Goal: Task Accomplishment & Management: Use online tool/utility

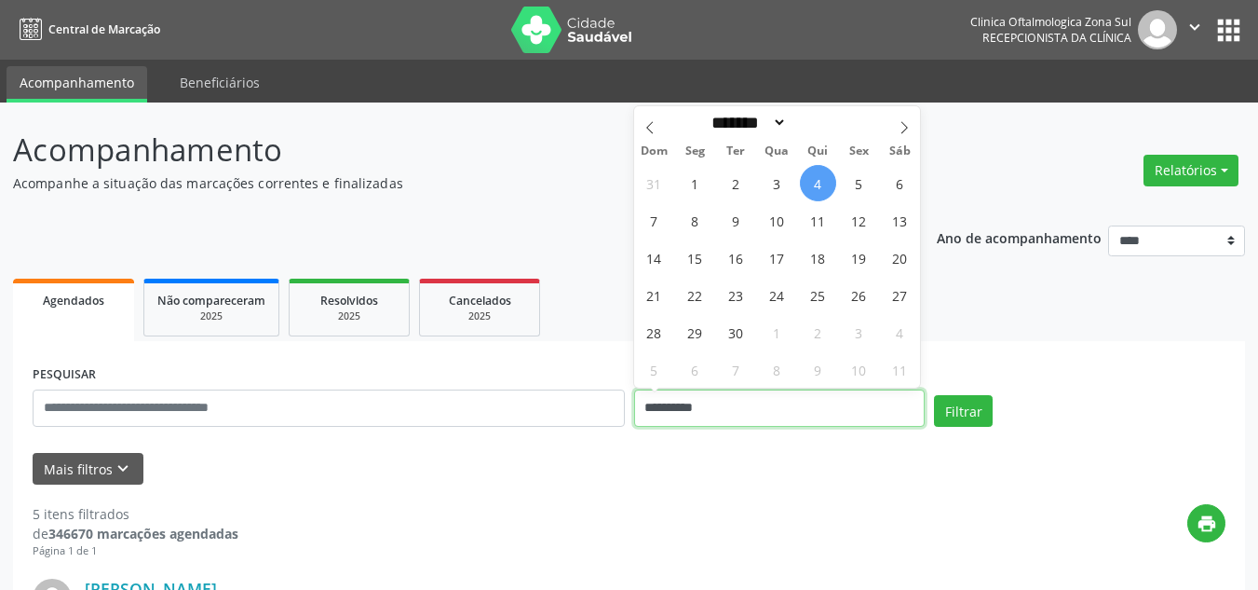
click at [713, 402] on input "**********" at bounding box center [780, 407] width 292 height 37
click at [897, 134] on span at bounding box center [905, 122] width 32 height 32
select select "*"
click at [769, 180] on span "1" at bounding box center [777, 183] width 36 height 36
type input "**********"
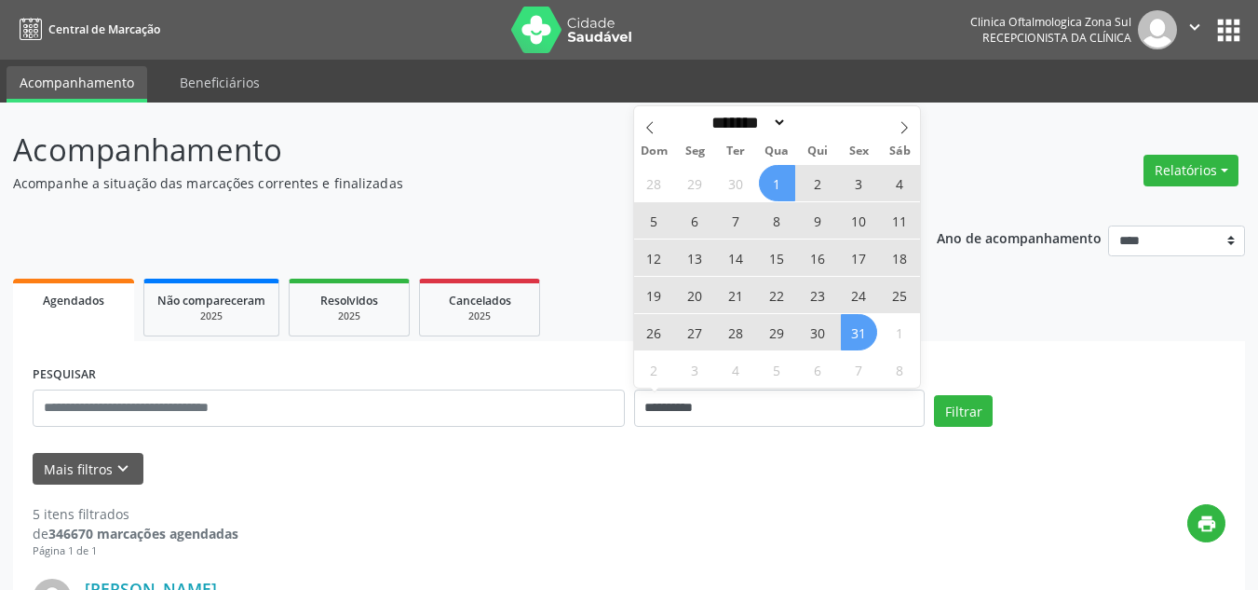
click at [867, 330] on span "31" at bounding box center [859, 332] width 36 height 36
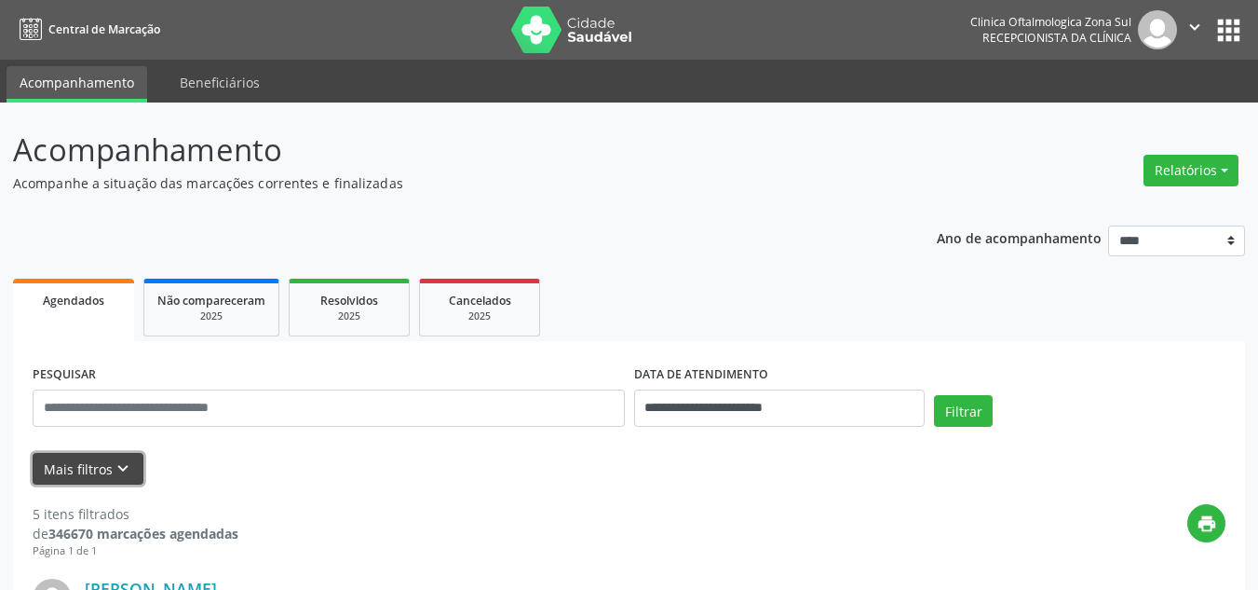
click at [121, 473] on icon "keyboard_arrow_down" at bounding box center [123, 468] width 20 height 20
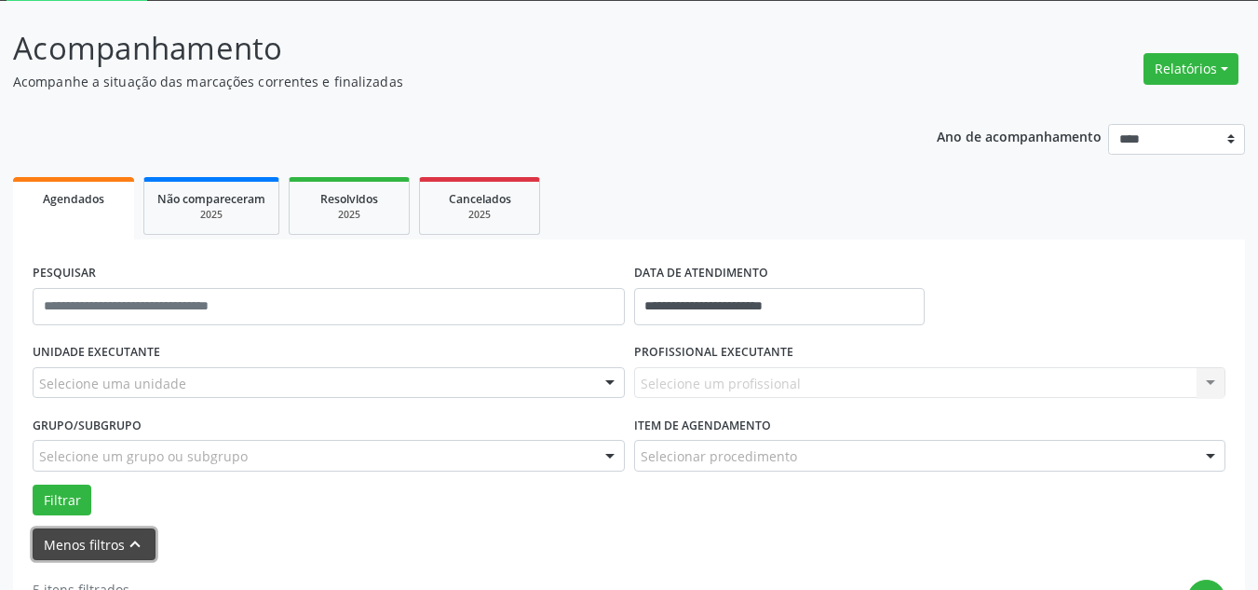
scroll to position [279, 0]
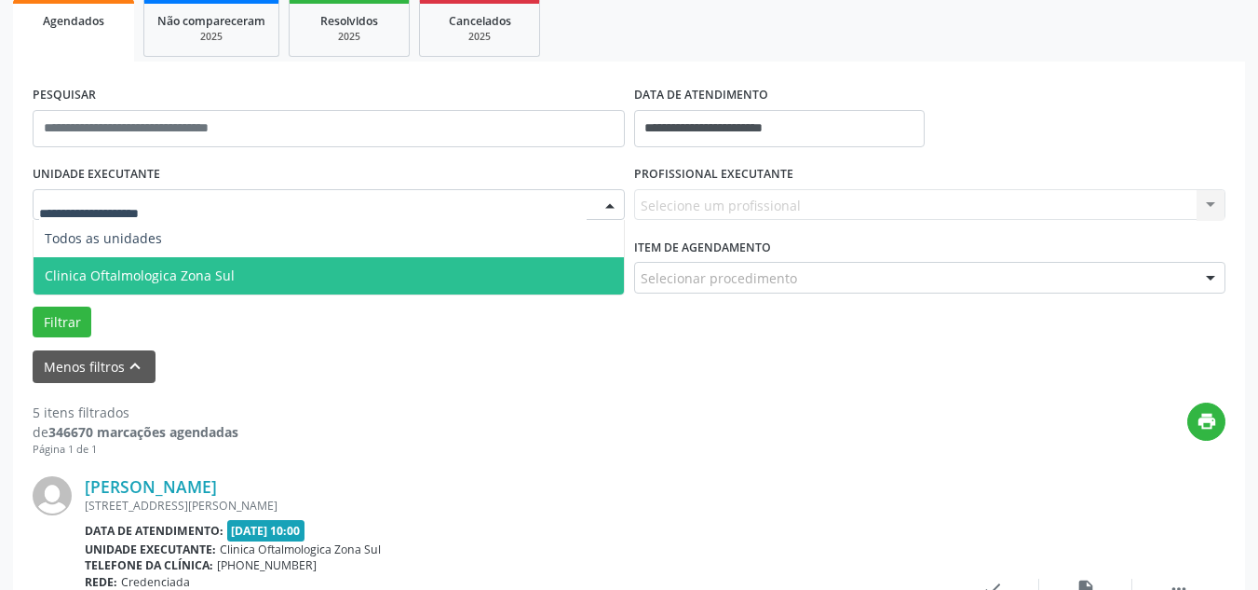
drag, startPoint x: 164, startPoint y: 267, endPoint x: 286, endPoint y: 259, distance: 122.3
click at [166, 268] on span "Clinica Oftalmologica Zona Sul" at bounding box center [140, 275] width 190 height 18
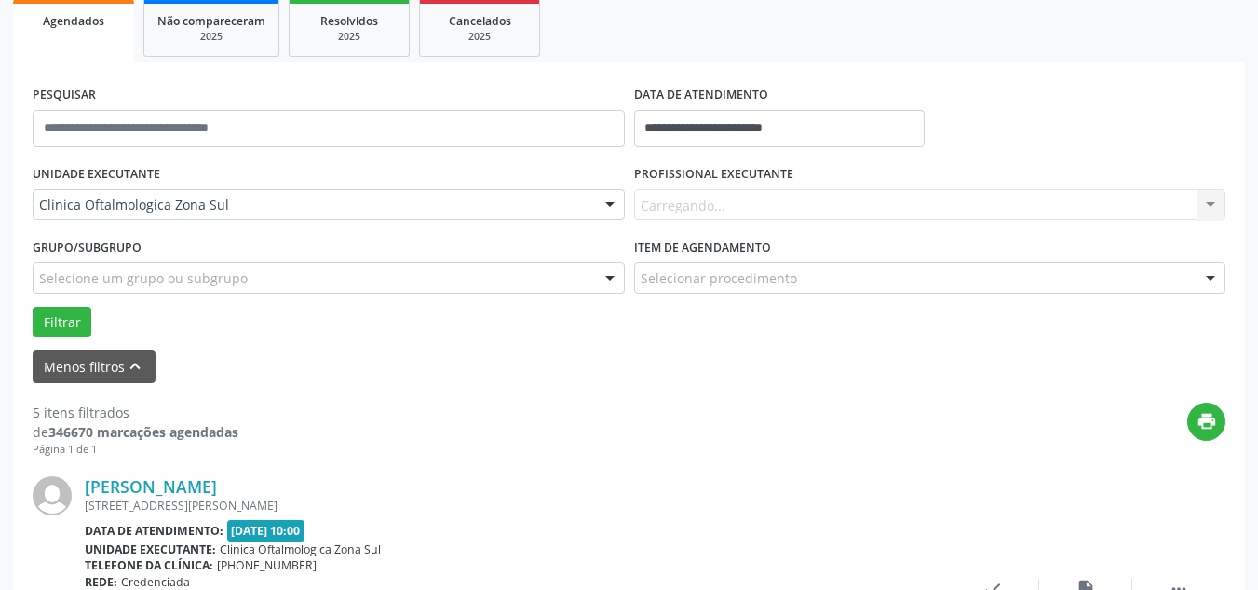
click at [699, 193] on div "Carregando..." at bounding box center [930, 205] width 592 height 32
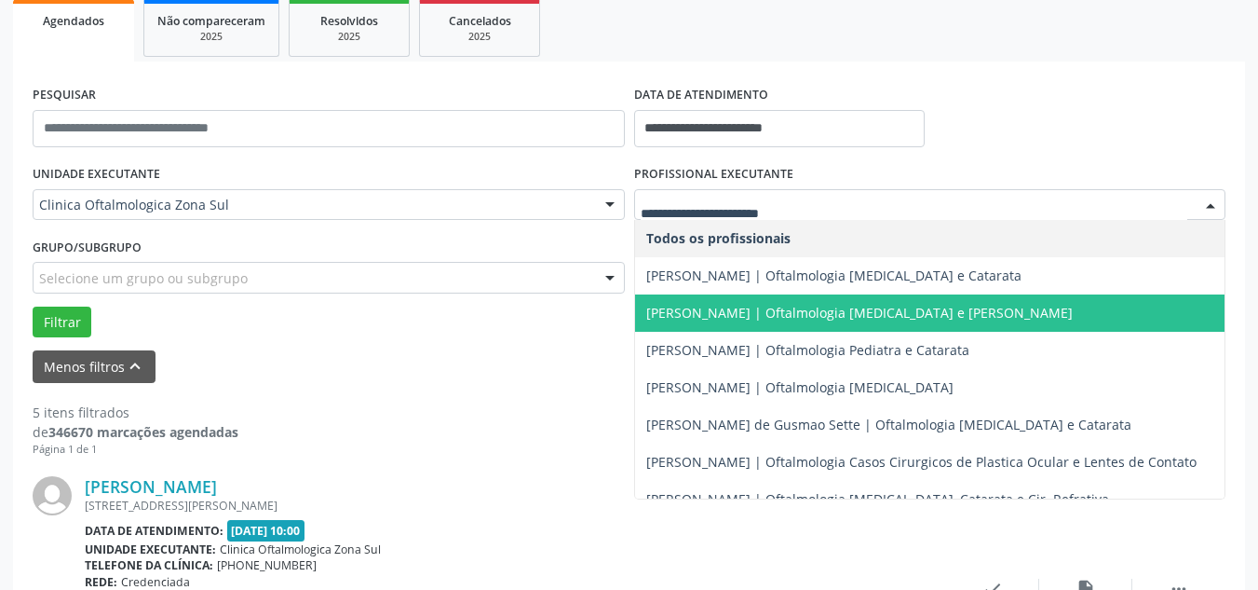
click at [716, 306] on span "[PERSON_NAME] | Oftalmologia [MEDICAL_DATA] e [PERSON_NAME]" at bounding box center [859, 313] width 427 height 18
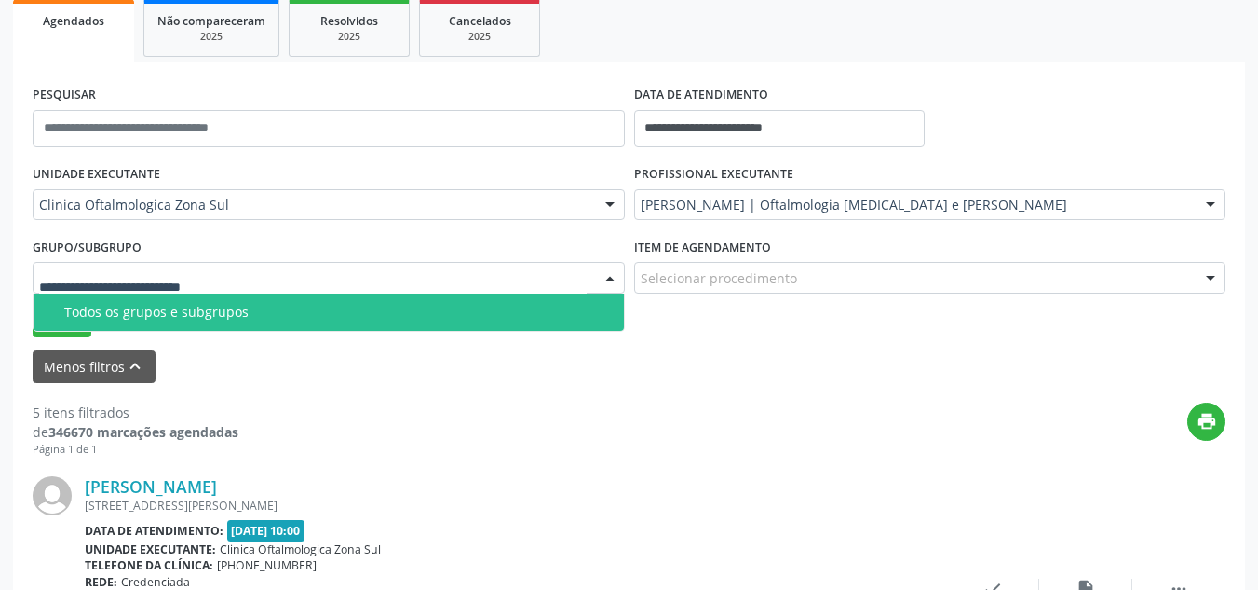
click at [109, 320] on span "Todos os grupos e subgrupos" at bounding box center [329, 311] width 591 height 37
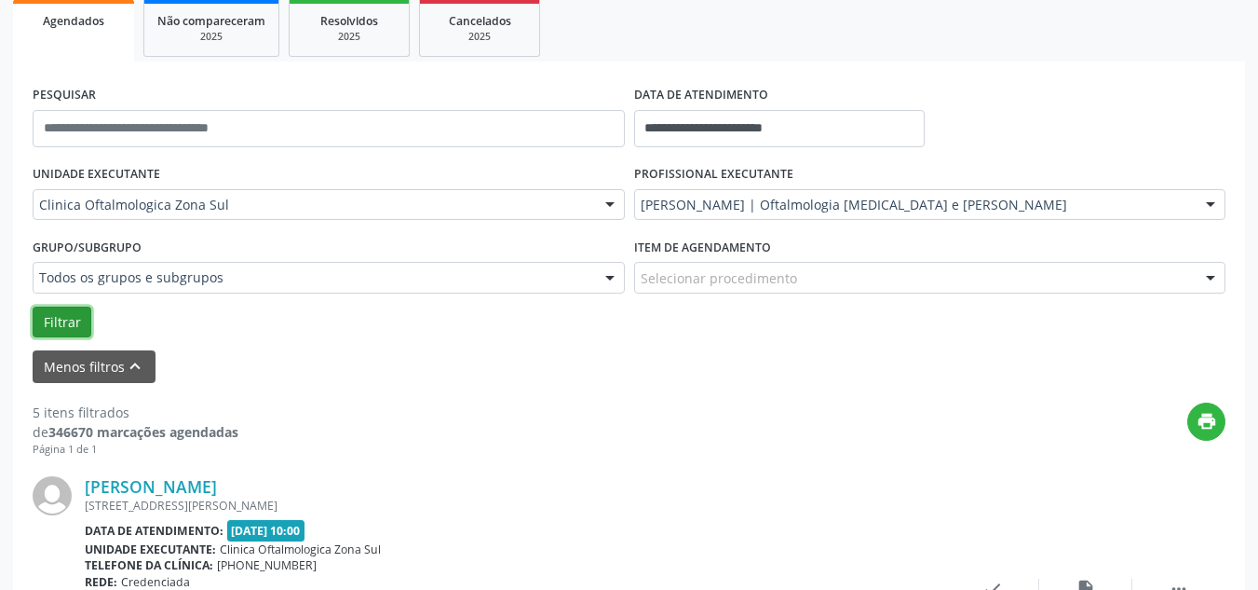
drag, startPoint x: 73, startPoint y: 316, endPoint x: 368, endPoint y: 359, distance: 298.4
click at [75, 316] on button "Filtrar" at bounding box center [62, 322] width 59 height 32
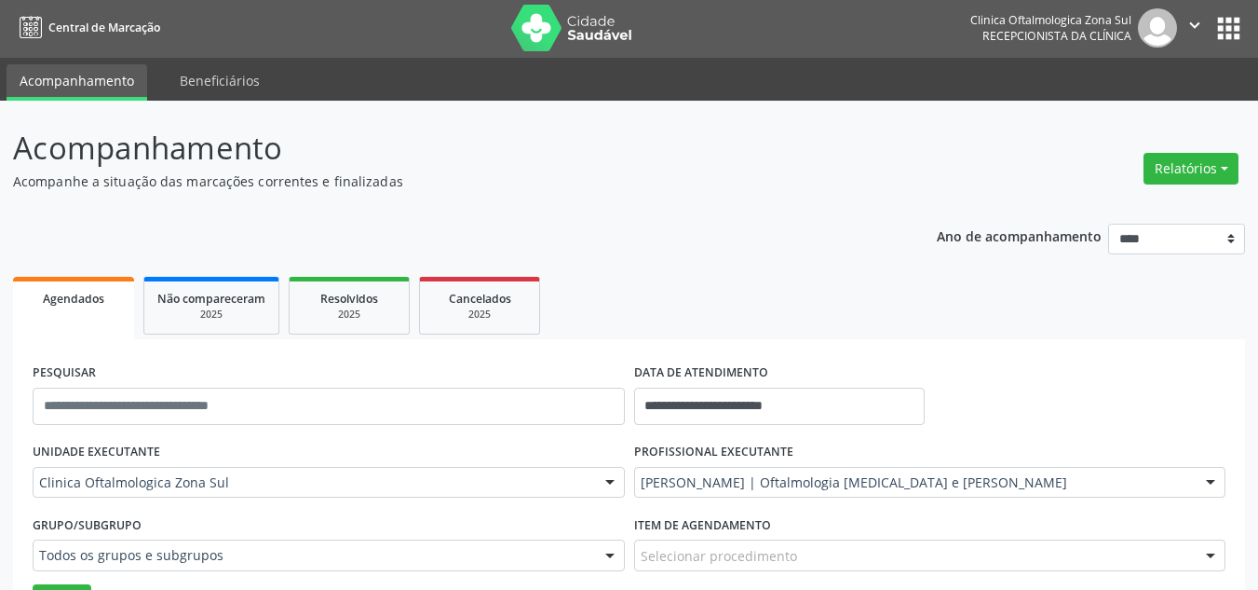
scroll to position [0, 0]
